Goal: Task Accomplishment & Management: Manage account settings

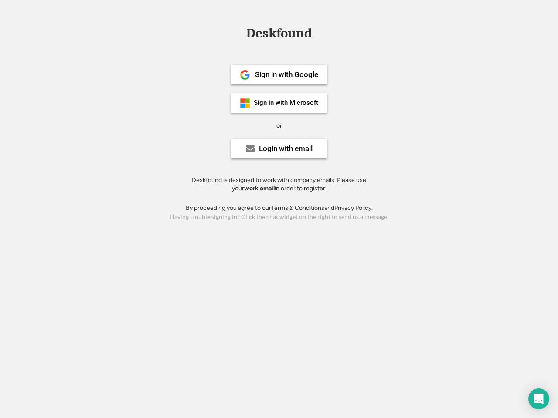
click at [279, 125] on div "or" at bounding box center [279, 126] width 6 height 9
click at [279, 35] on div "Deskfound" at bounding box center [279, 34] width 74 height 14
click at [238, 33] on div "Deskfound" at bounding box center [279, 35] width 558 height 17
click at [279, 35] on div "Deskfound" at bounding box center [279, 34] width 74 height 14
click at [279, 126] on div "or" at bounding box center [279, 126] width 6 height 9
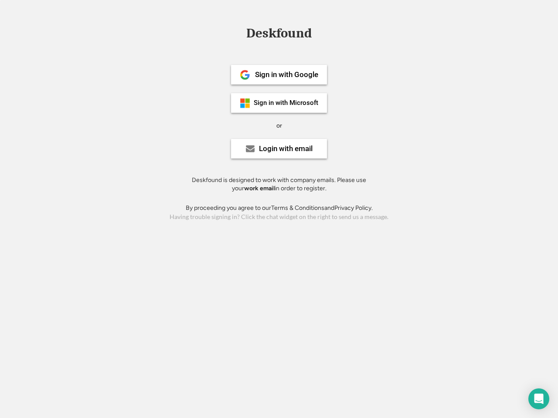
click at [279, 75] on div "Sign in with Google" at bounding box center [286, 74] width 63 height 7
click at [286, 75] on div "Sign in with Google" at bounding box center [286, 74] width 63 height 7
click at [245, 75] on img at bounding box center [245, 75] width 10 height 10
click at [279, 103] on div "Sign in with Microsoft" at bounding box center [286, 103] width 65 height 7
click at [286, 103] on div "Sign in with Microsoft" at bounding box center [286, 103] width 65 height 7
